Goal: Task Accomplishment & Management: Manage account settings

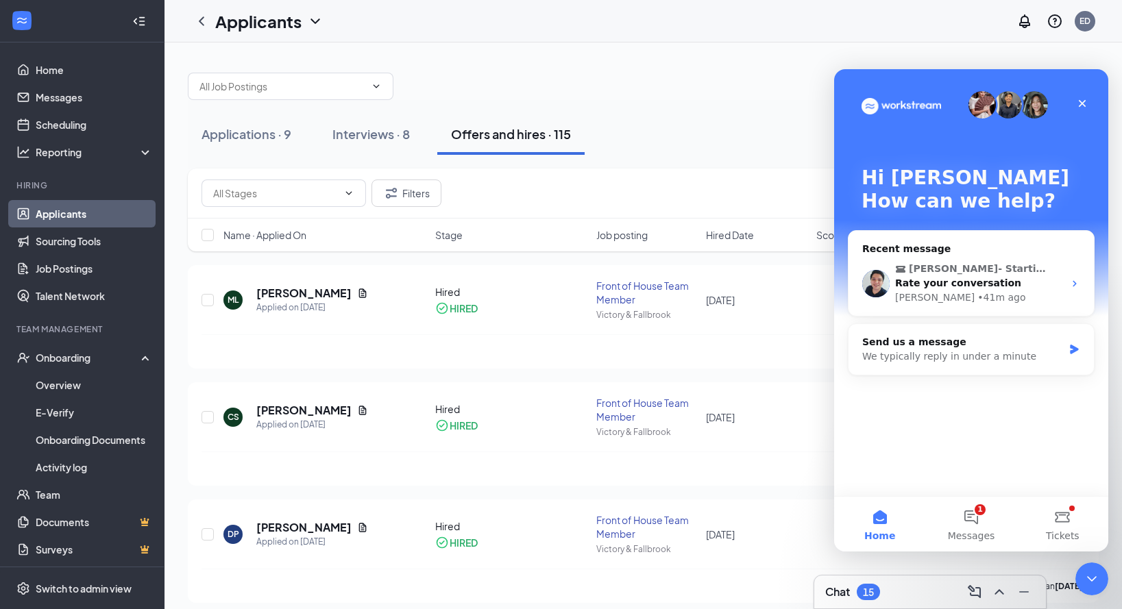
click at [273, 158] on div "Applications · 9 Interviews · 8 Offers and hires · 115" at bounding box center [643, 134] width 911 height 69
click at [271, 140] on div "Applications · 9" at bounding box center [246, 133] width 90 height 17
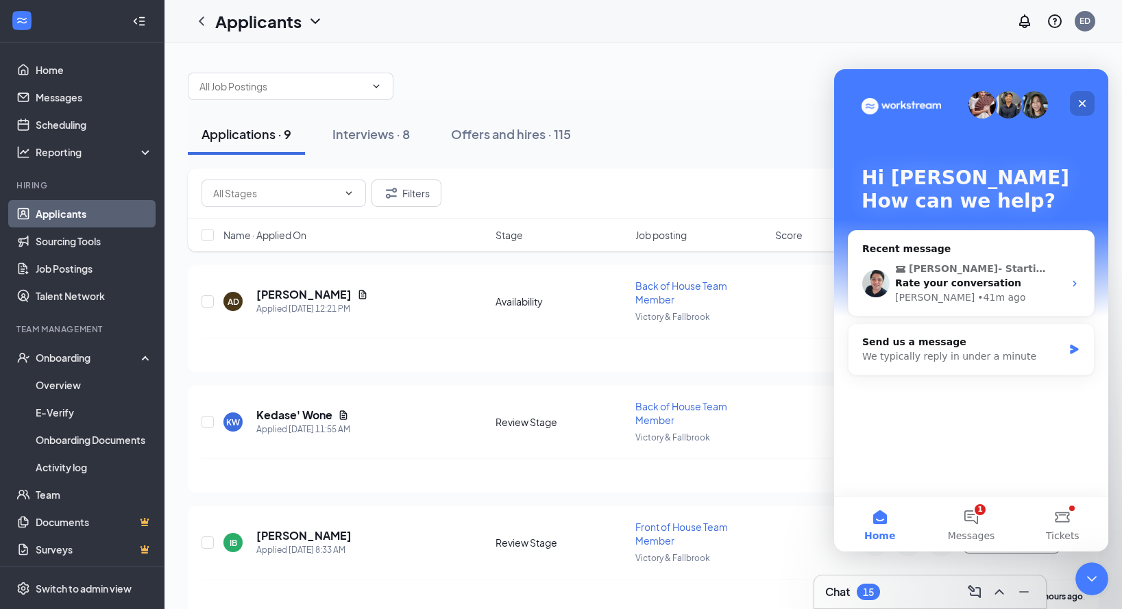
click at [1085, 102] on icon "Close" at bounding box center [1081, 103] width 11 height 11
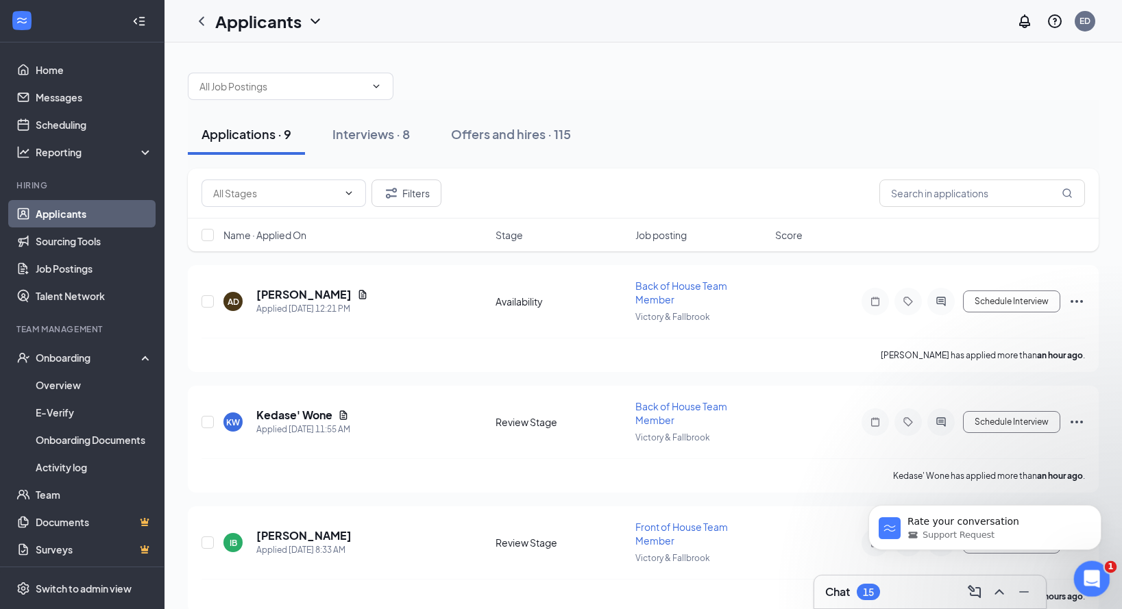
click at [1100, 575] on icon "Open Intercom Messenger" at bounding box center [1089, 577] width 23 height 23
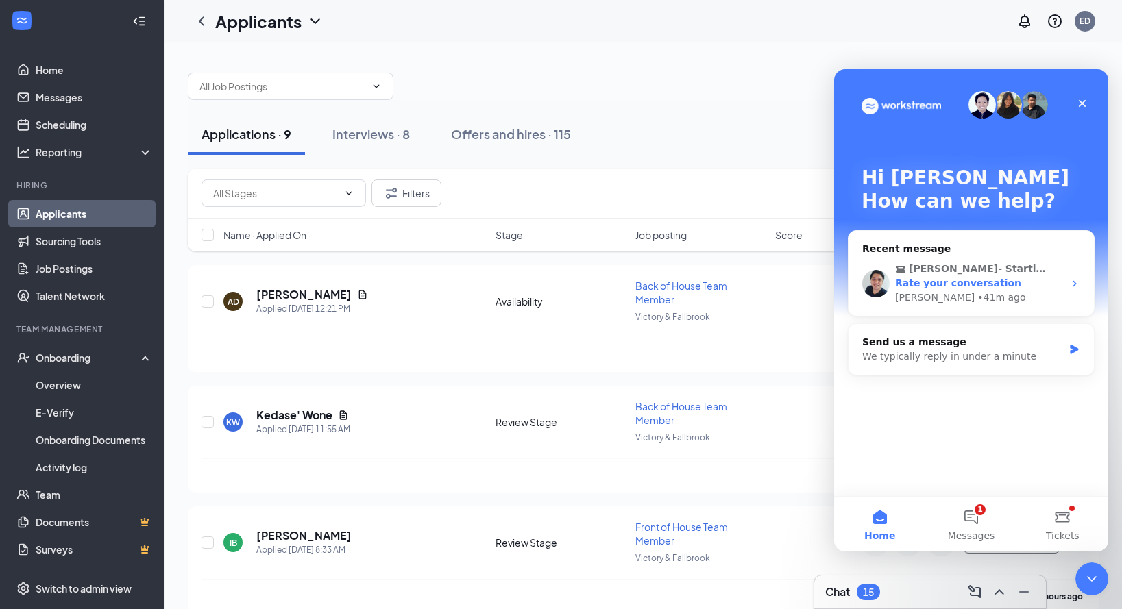
click at [1019, 297] on div "[PERSON_NAME] • 41m ago" at bounding box center [979, 297] width 169 height 14
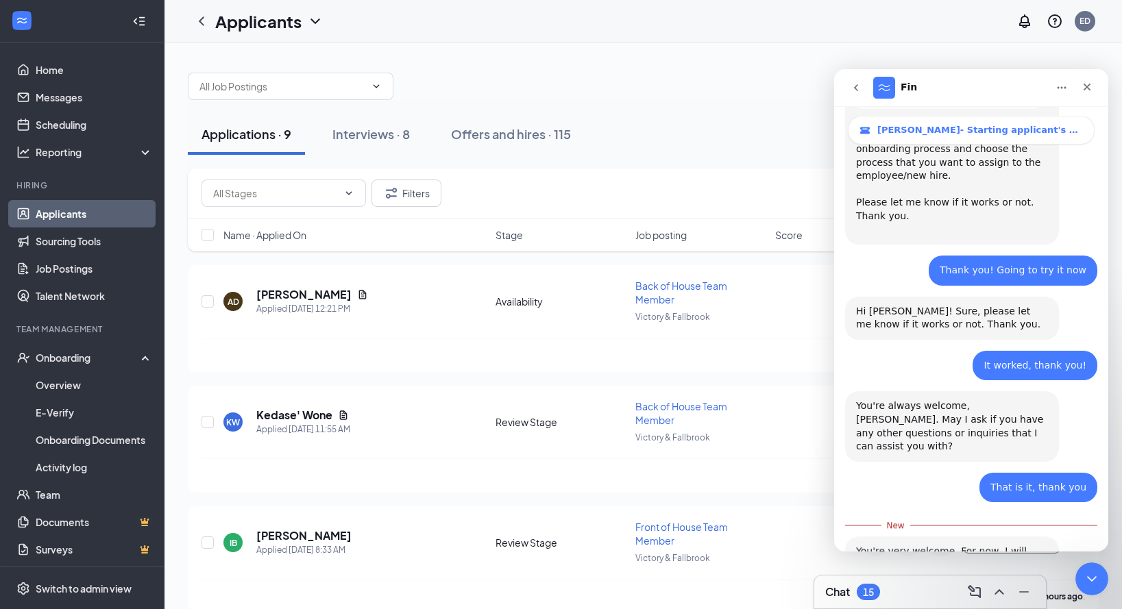
scroll to position [1372, 0]
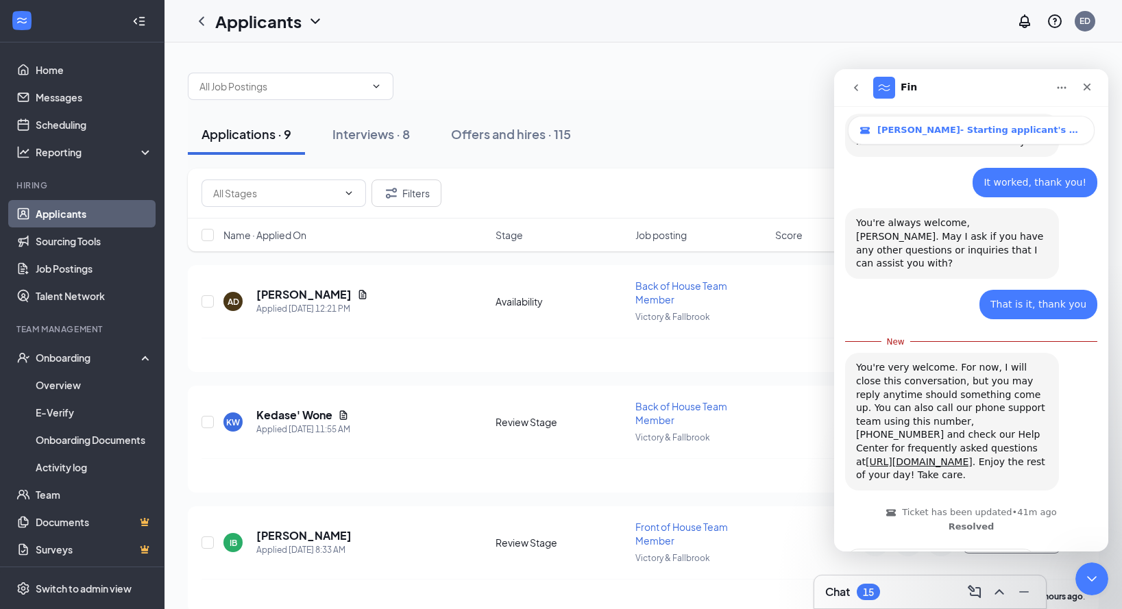
click at [1004, 586] on span "Amazing" at bounding box center [1005, 598] width 25 height 25
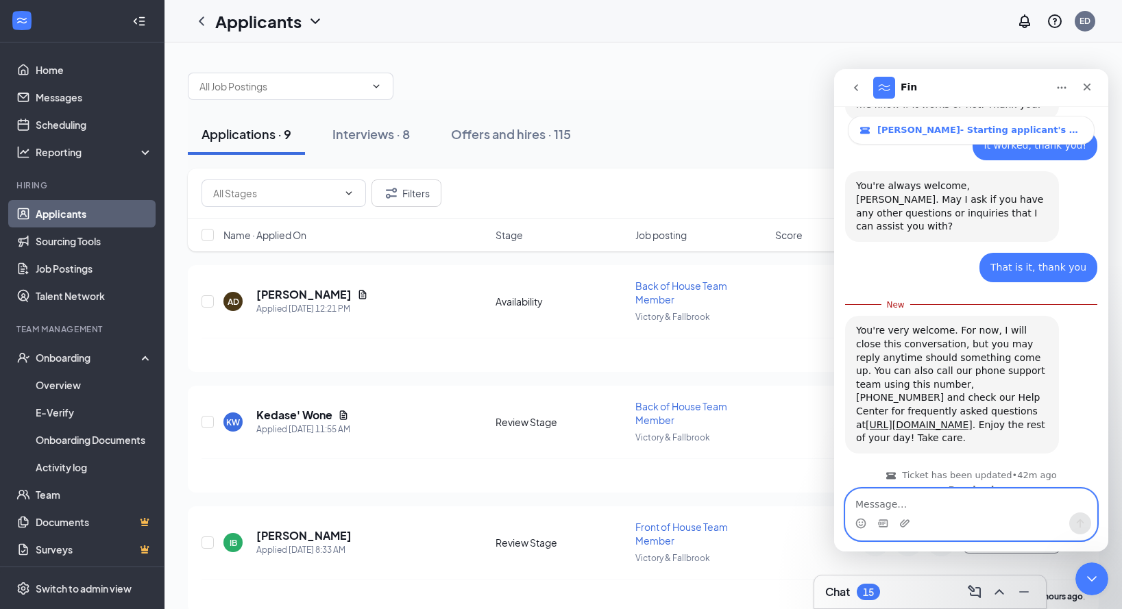
scroll to position [1459, 0]
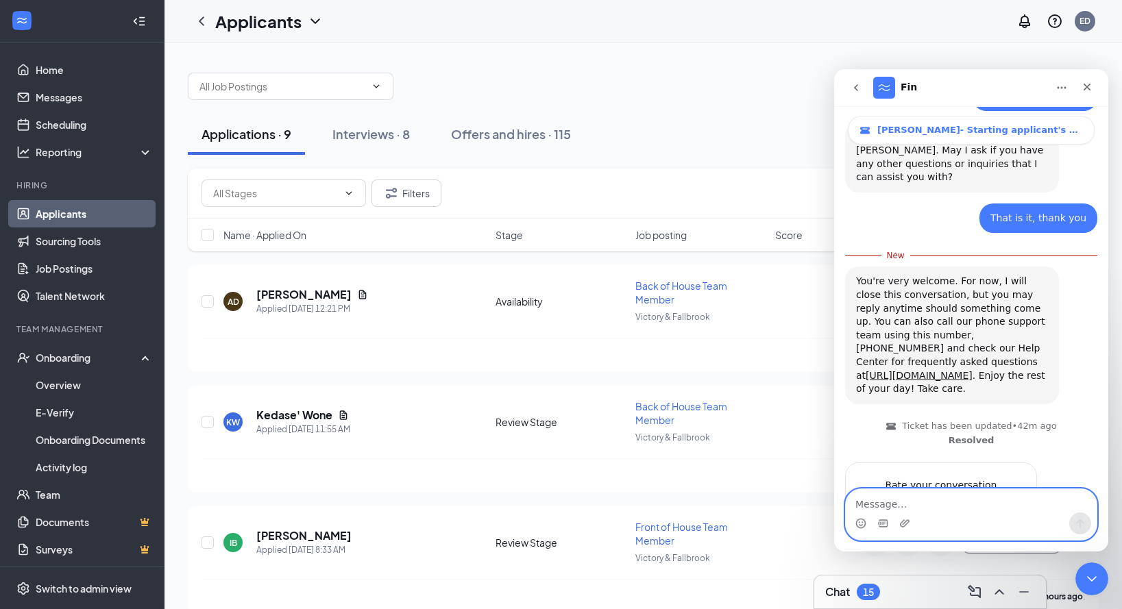
click at [1017, 509] on textarea "Message…" at bounding box center [970, 500] width 251 height 23
click at [1013, 548] on div "Submit" at bounding box center [1011, 561] width 27 height 27
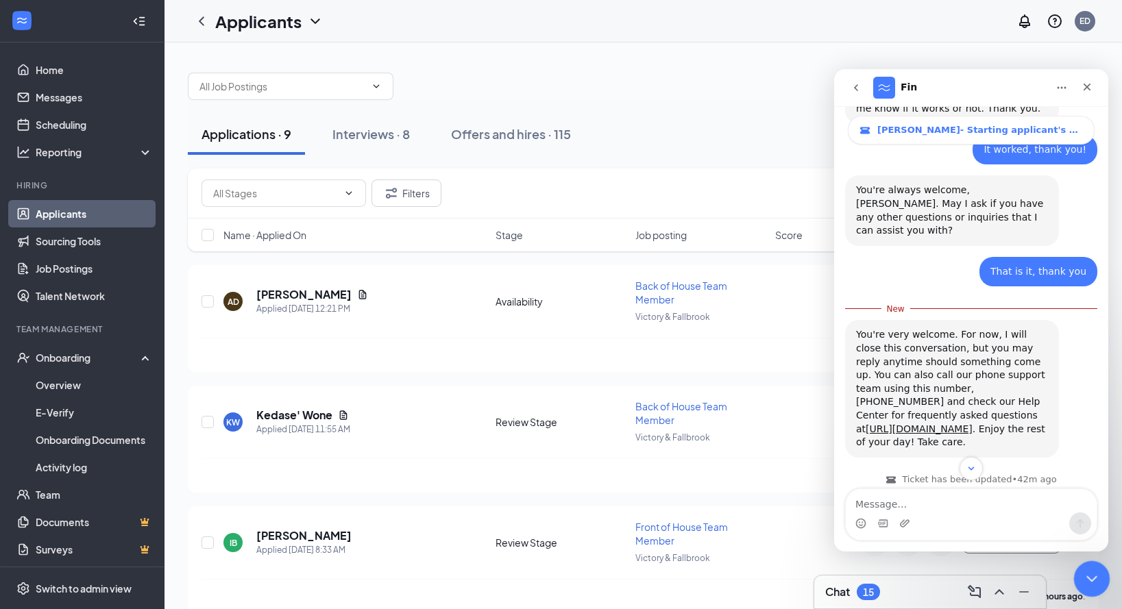
click at [1077, 563] on div "Close Intercom Messenger" at bounding box center [1089, 576] width 33 height 33
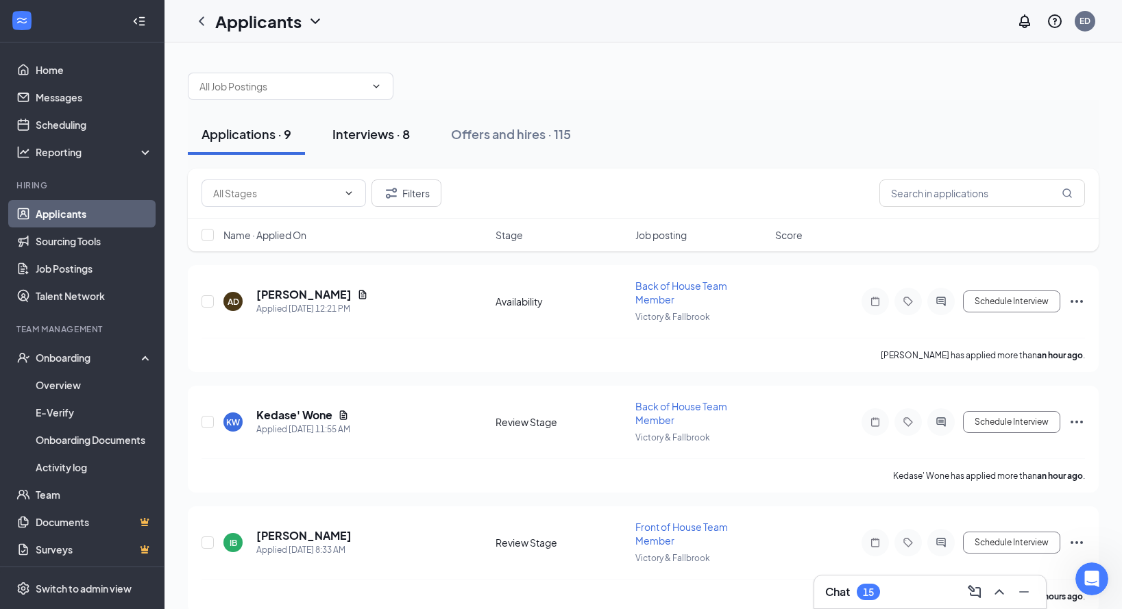
click at [367, 132] on div "Interviews · 8" at bounding box center [370, 133] width 77 height 17
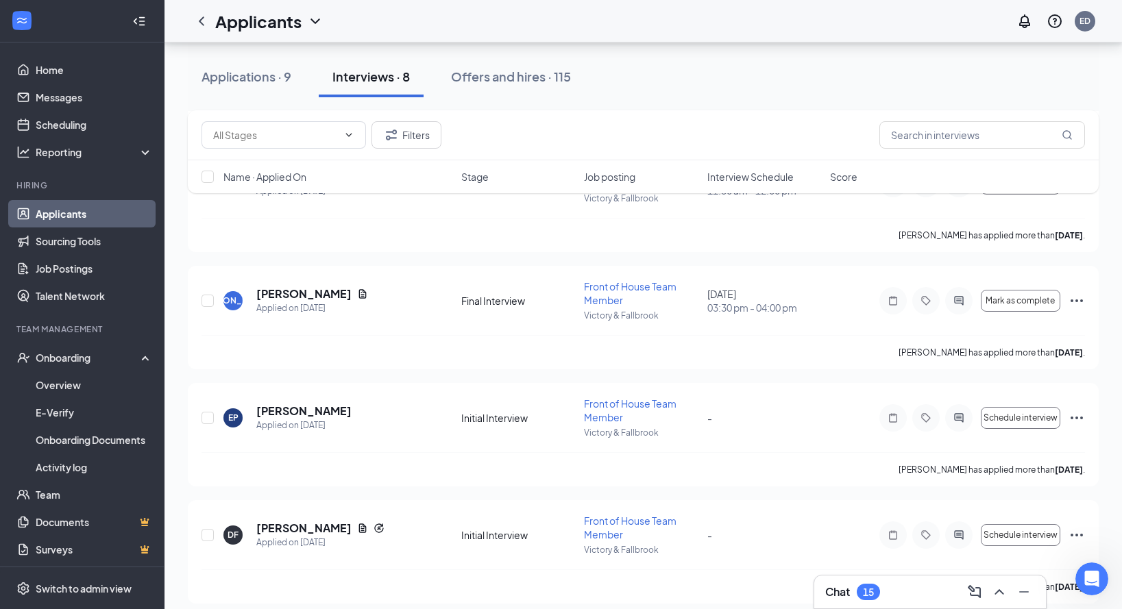
scroll to position [552, 0]
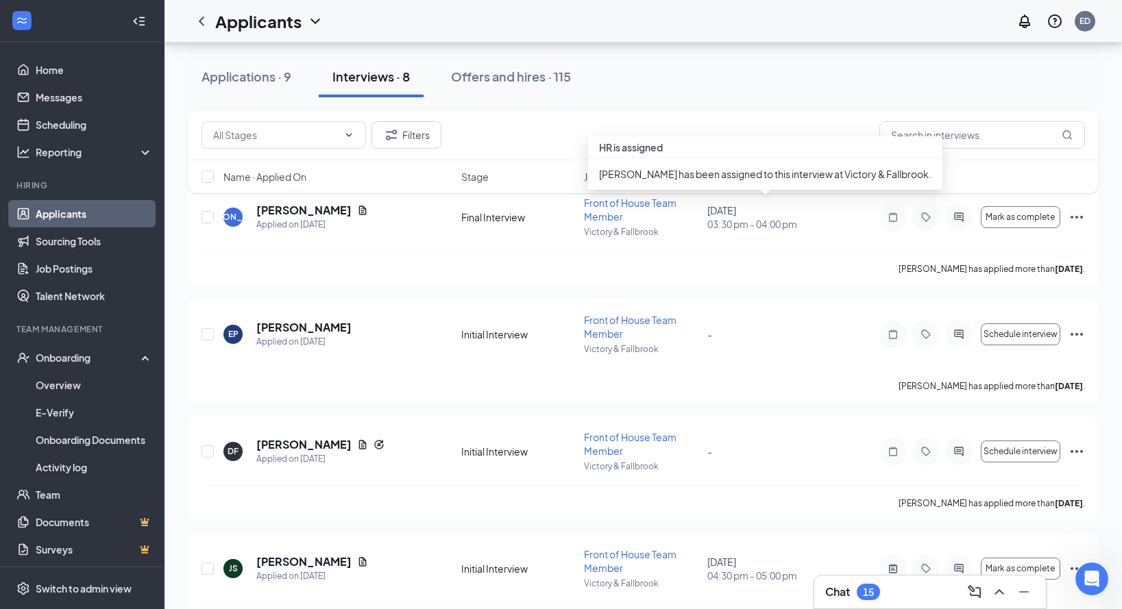
click at [735, 192] on div "HR is assigned [PERSON_NAME] has been assigned to this interview at Victory & F…" at bounding box center [765, 168] width 354 height 64
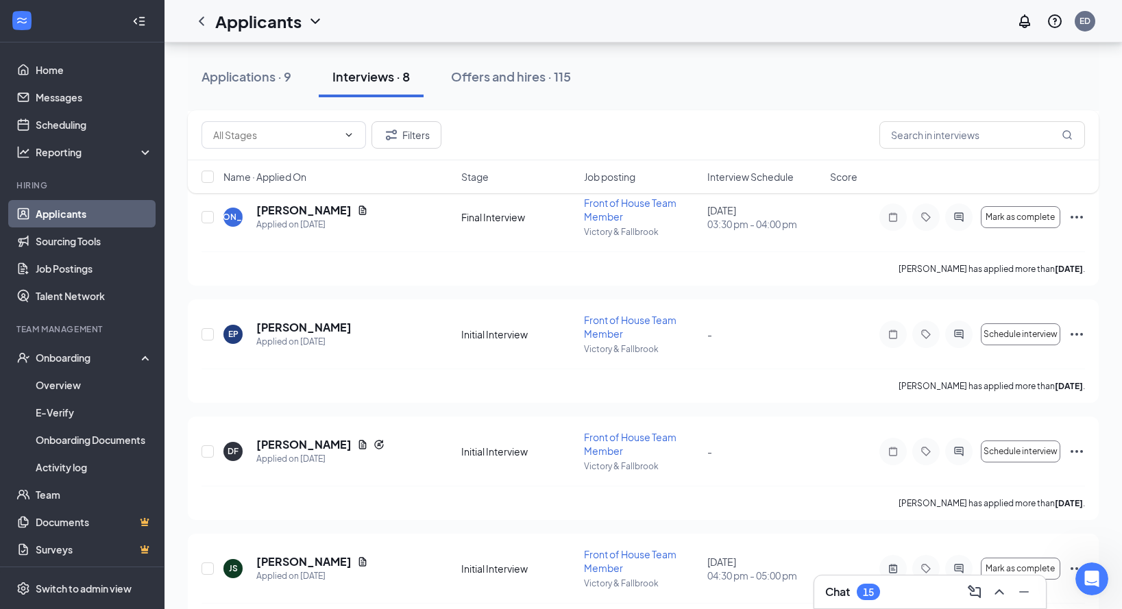
click at [742, 182] on span "Interview Schedule" at bounding box center [750, 177] width 86 height 14
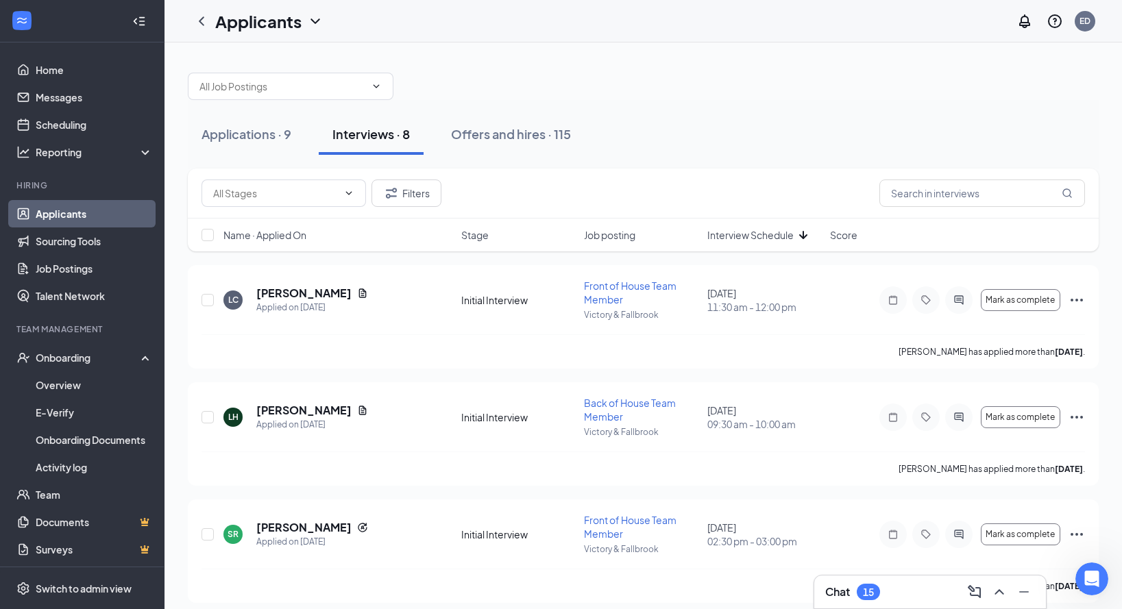
click at [758, 231] on span "Interview Schedule" at bounding box center [750, 235] width 86 height 14
click at [754, 230] on span "Interview Schedule" at bounding box center [750, 235] width 86 height 14
click at [697, 263] on div "Filters Name · Applied On Stage Job posting Interview Schedule Score" at bounding box center [643, 217] width 911 height 97
click at [758, 231] on span "Interview Schedule" at bounding box center [750, 235] width 86 height 14
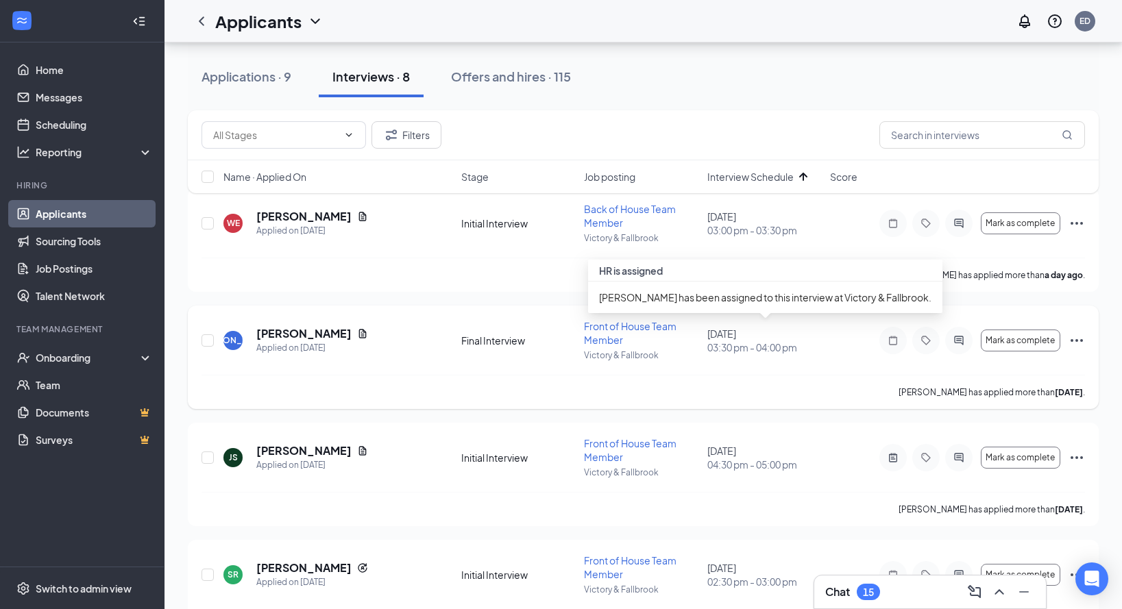
scroll to position [69, 0]
